Goal: Entertainment & Leisure: Consume media (video, audio)

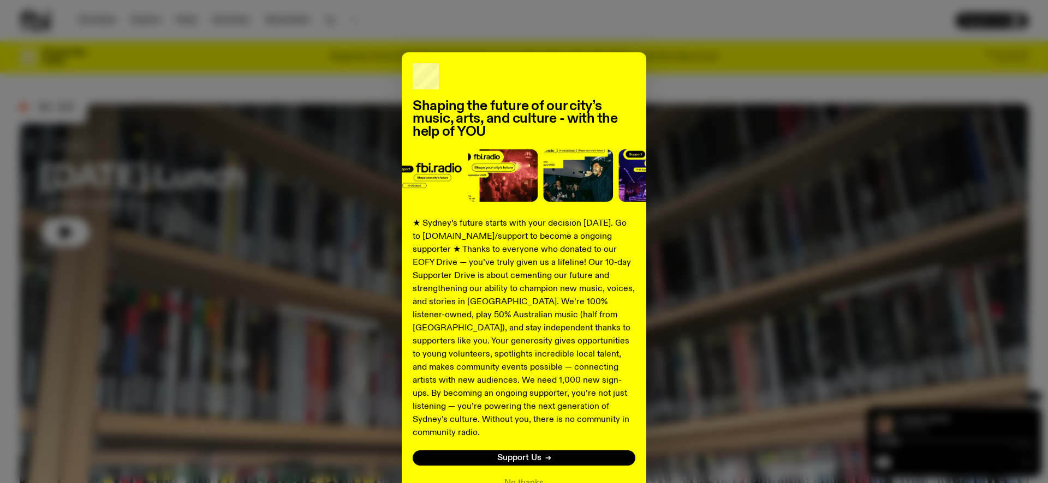
click at [825, 103] on div "Shaping the future of our city’s music, arts, and culture - with the help of YO…" at bounding box center [524, 276] width 1008 height 449
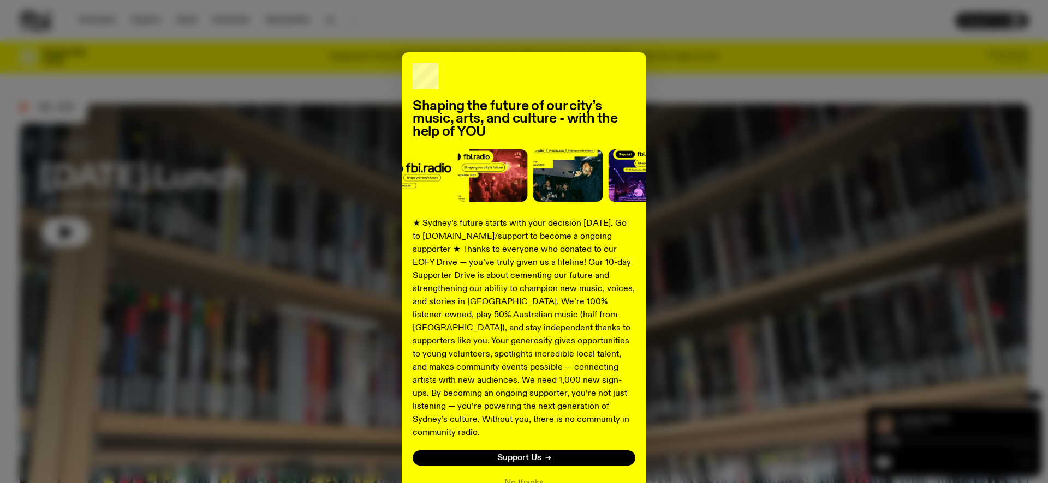
scroll to position [57, 0]
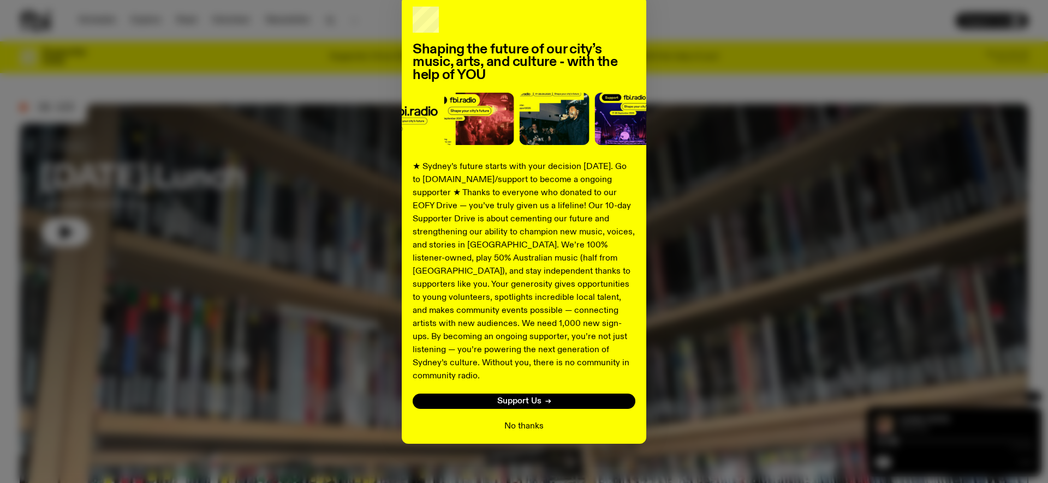
click at [524, 420] on button "No thanks" at bounding box center [523, 426] width 39 height 13
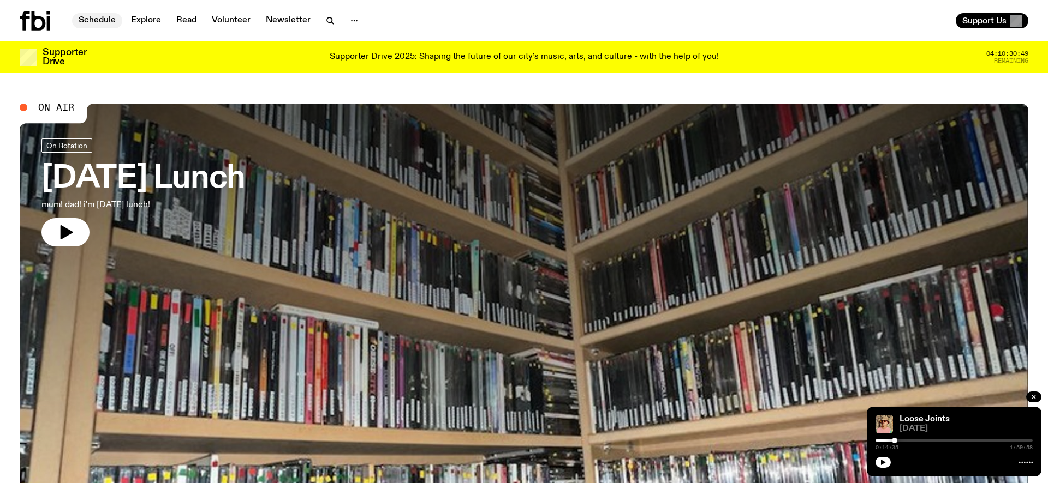
click at [105, 19] on link "Schedule" at bounding box center [97, 20] width 50 height 15
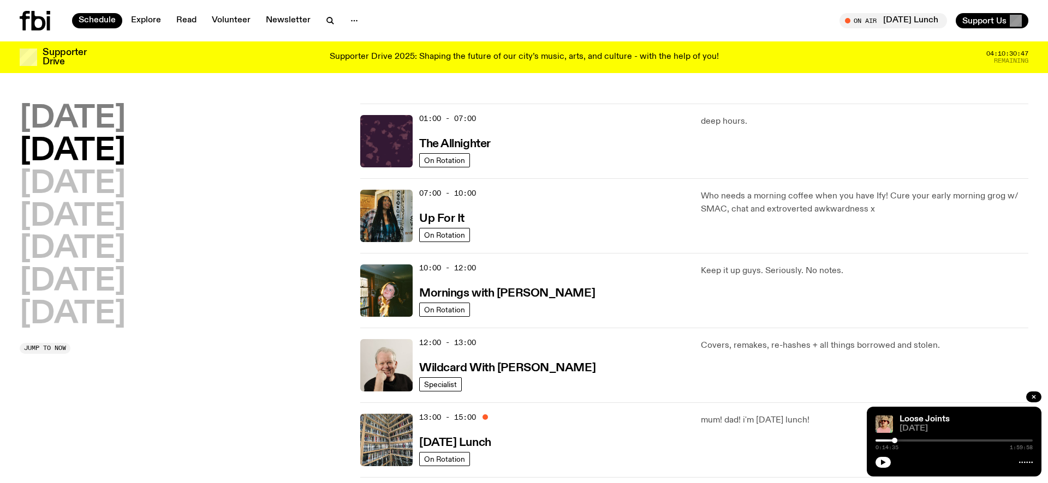
click at [101, 113] on h2 "[DATE]" at bounding box center [73, 119] width 106 height 31
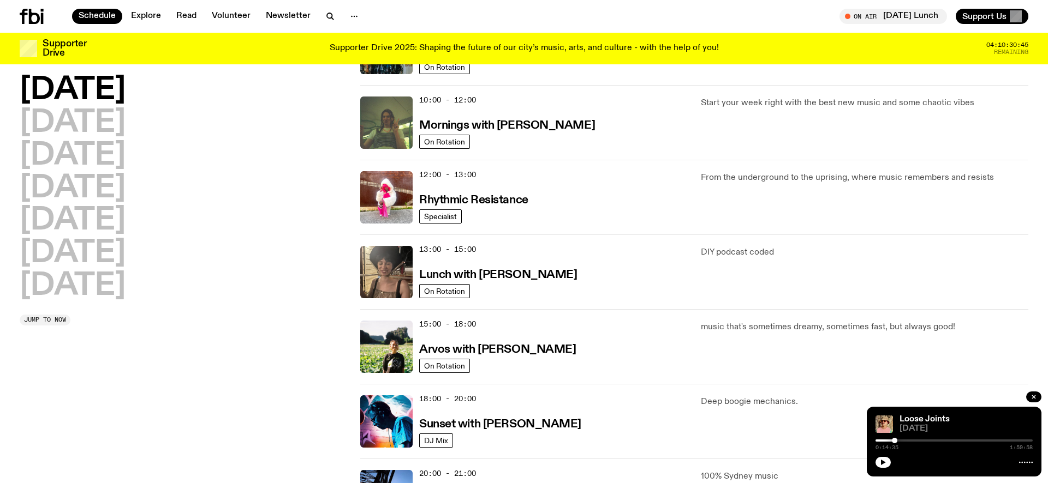
scroll to position [181, 0]
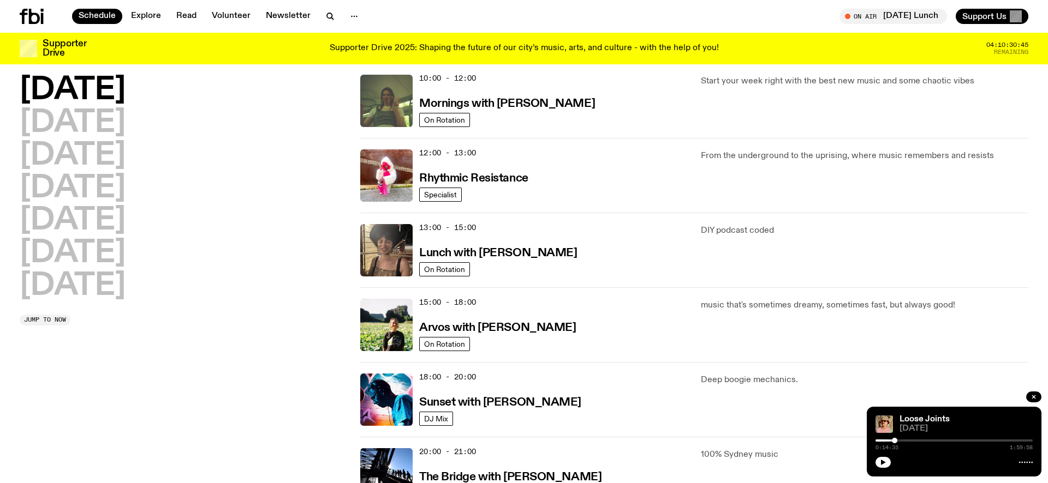
click at [470, 414] on div "18:00 - 20:00 Sunset with [PERSON_NAME]" at bounding box center [553, 400] width 268 height 52
click at [473, 404] on h3 "Sunset with [PERSON_NAME]" at bounding box center [500, 402] width 162 height 11
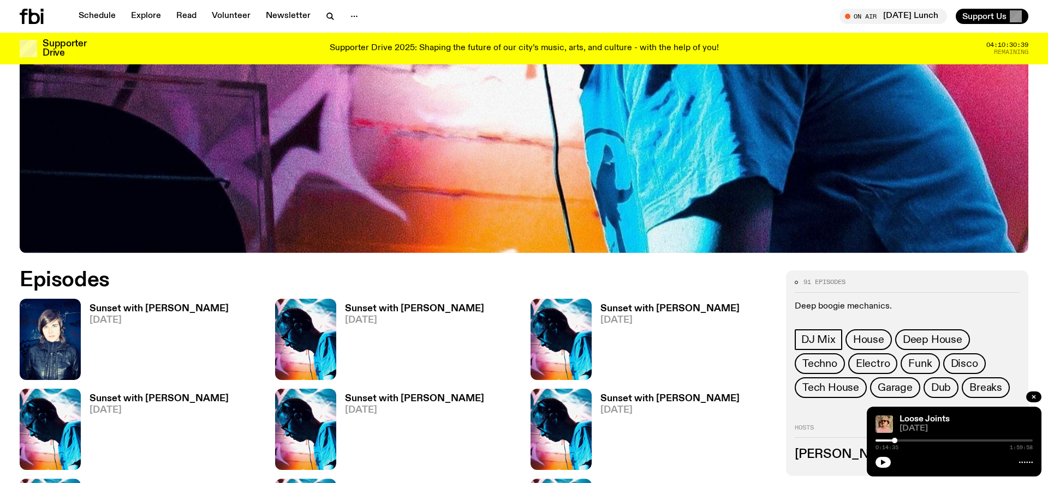
scroll to position [634, 0]
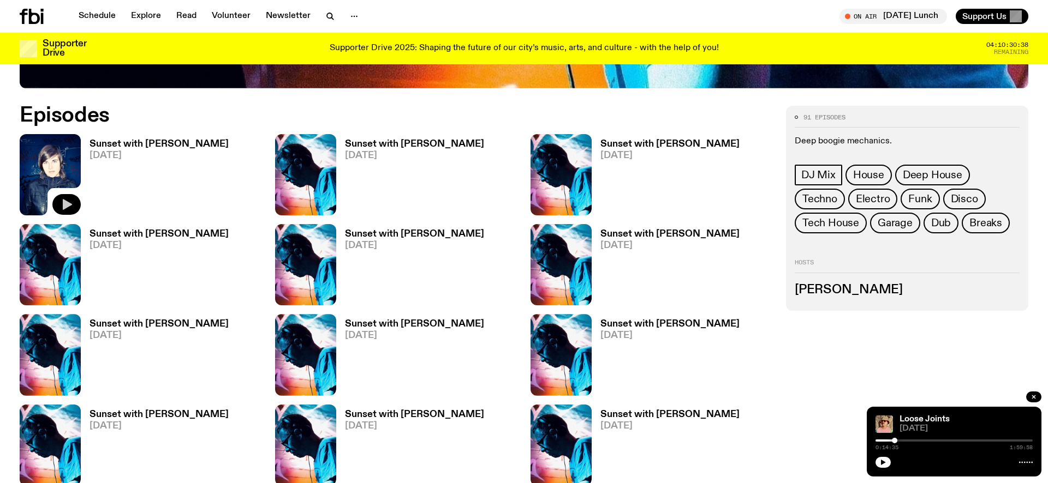
click at [71, 202] on icon "button" at bounding box center [66, 204] width 13 height 13
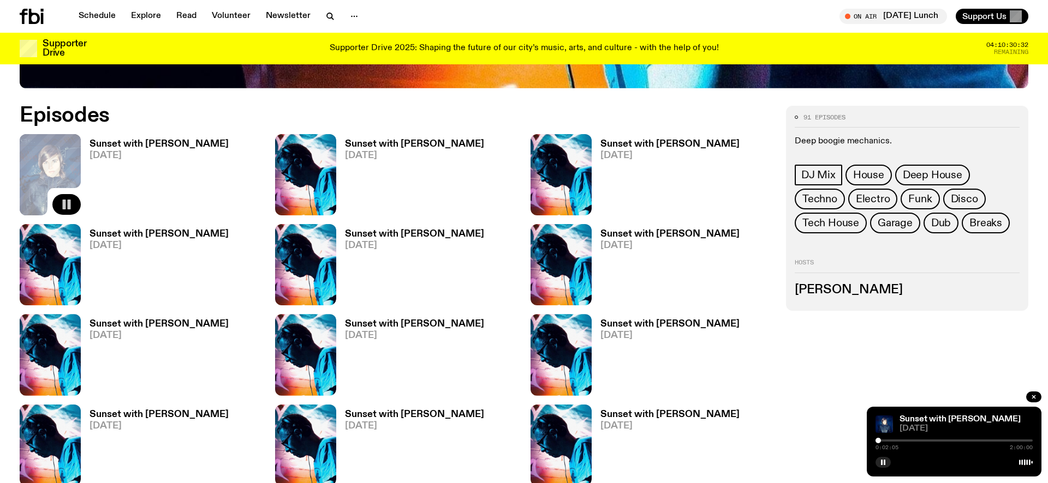
click at [878, 440] on div at bounding box center [877, 440] width 5 height 5
click at [886, 464] on button "button" at bounding box center [882, 462] width 15 height 11
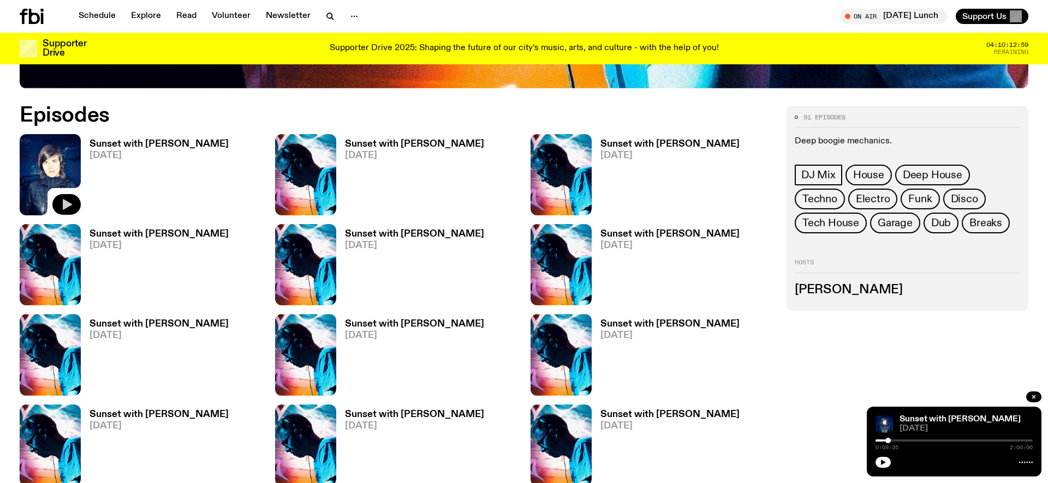
click at [881, 458] on button "button" at bounding box center [882, 462] width 15 height 11
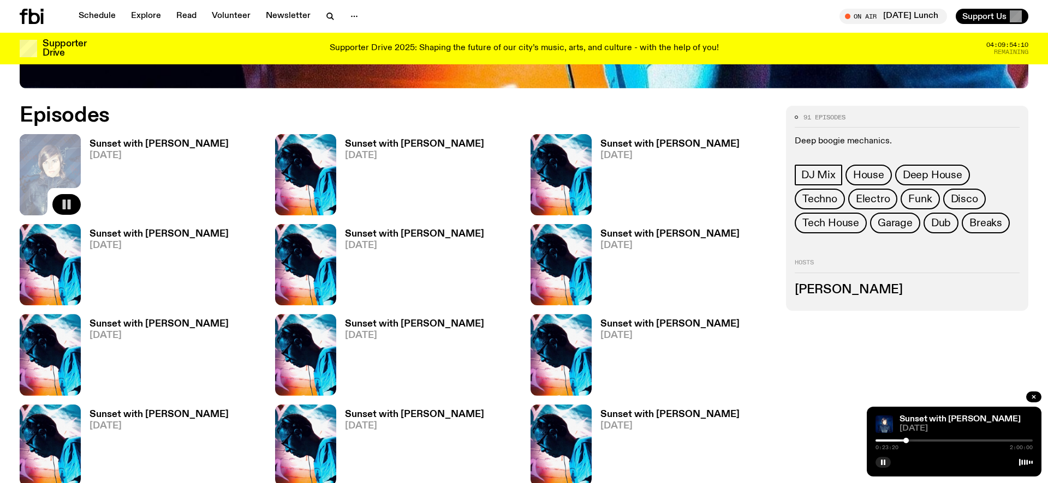
drag, startPoint x: 912, startPoint y: 441, endPoint x: 906, endPoint y: 442, distance: 6.1
click at [906, 442] on div at bounding box center [905, 440] width 5 height 5
click at [882, 463] on icon "button" at bounding box center [883, 462] width 7 height 7
click at [882, 465] on icon "button" at bounding box center [883, 462] width 7 height 7
